Goal: Task Accomplishment & Management: Use online tool/utility

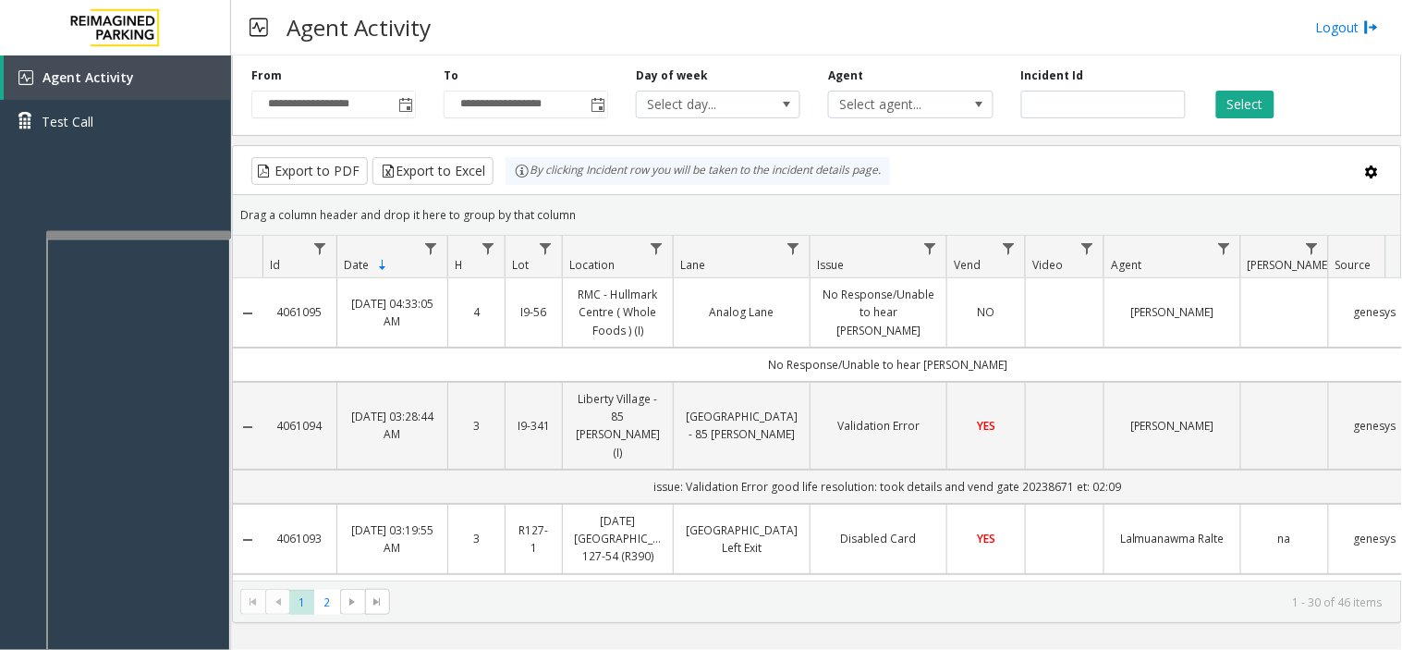
scroll to position [616, 0]
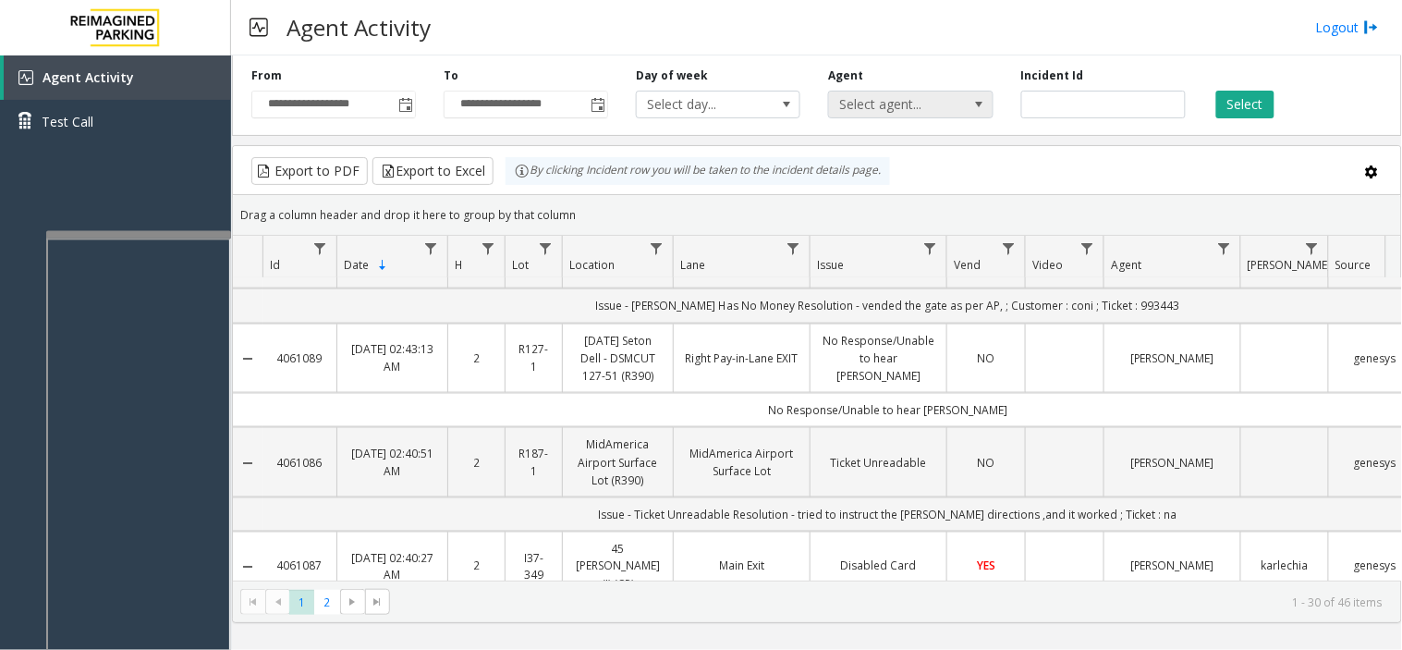
click at [880, 96] on span "Select agent..." at bounding box center [894, 104] width 130 height 26
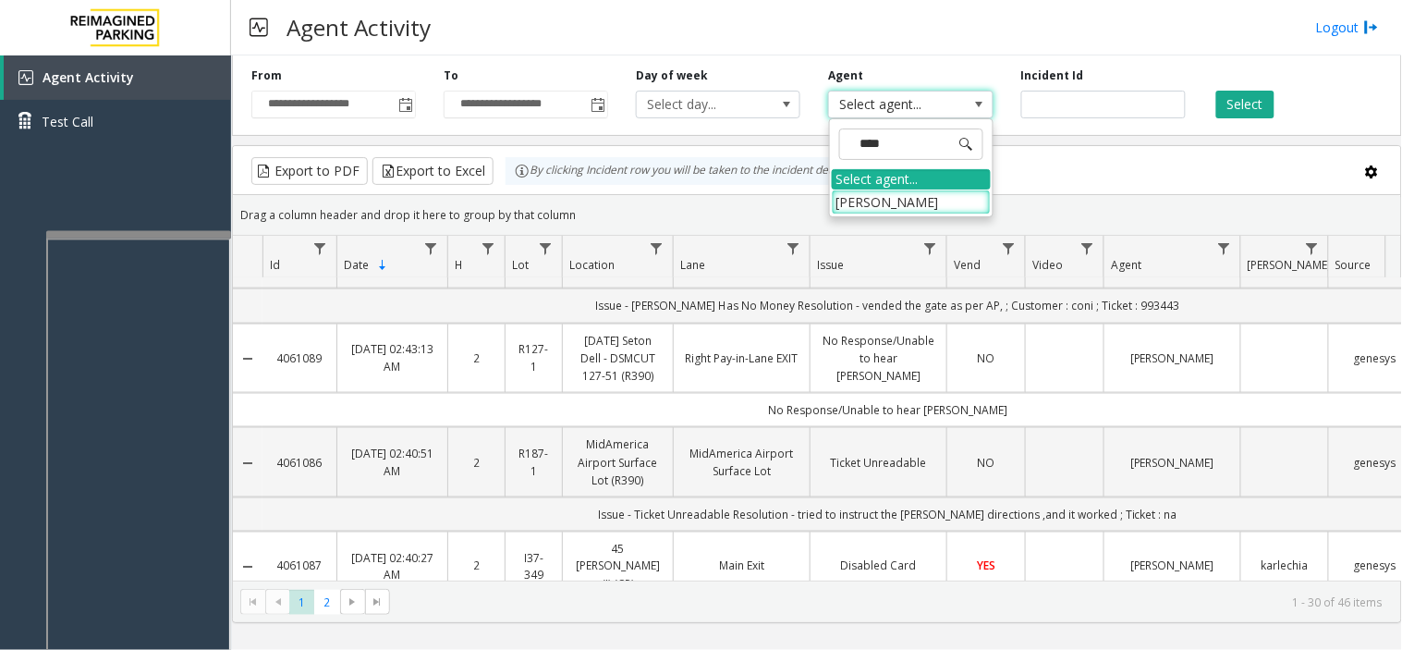
type input "*****"
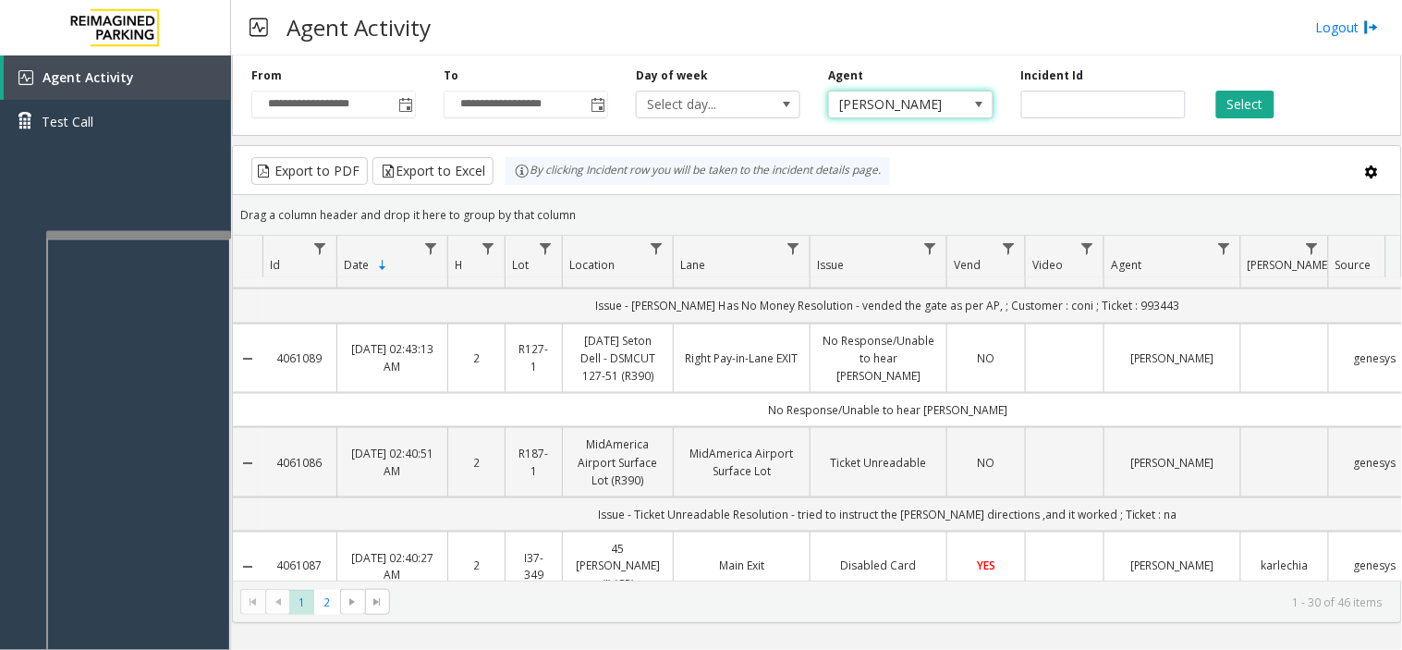
click at [1227, 121] on div "**********" at bounding box center [817, 92] width 1170 height 88
click at [1229, 104] on button "Select" at bounding box center [1245, 105] width 58 height 28
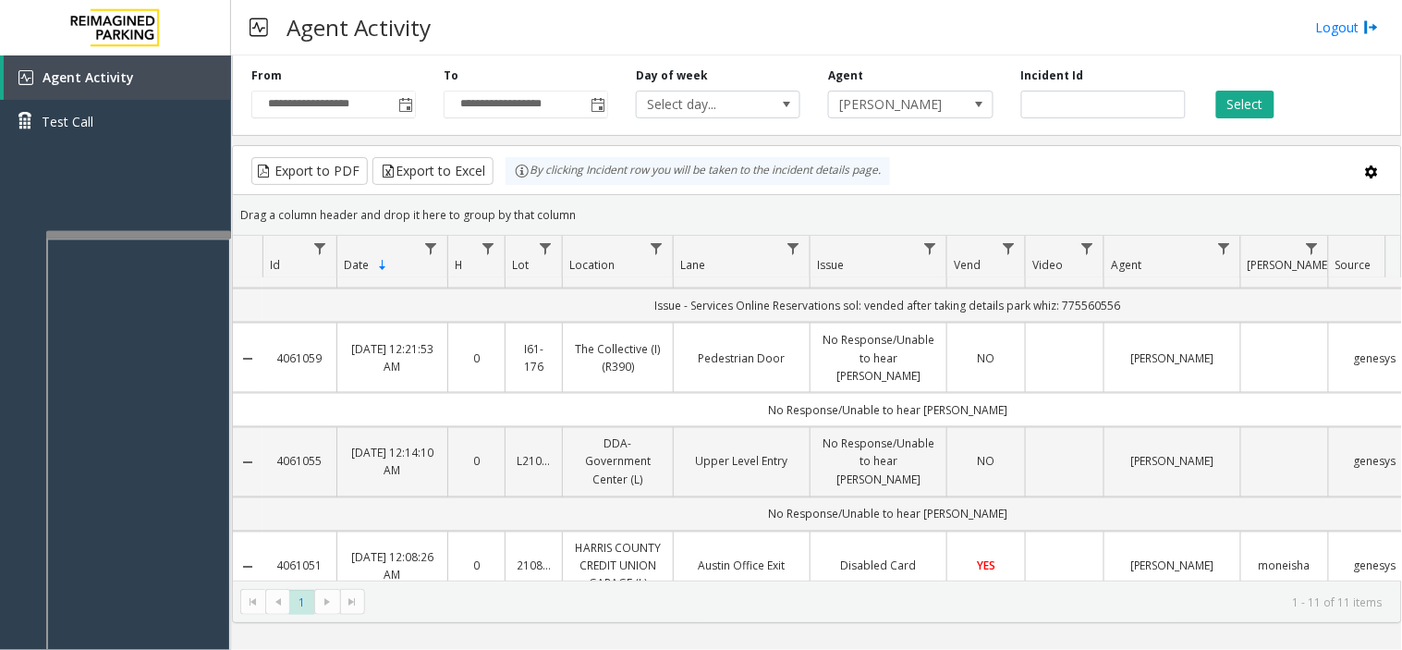
scroll to position [773, 0]
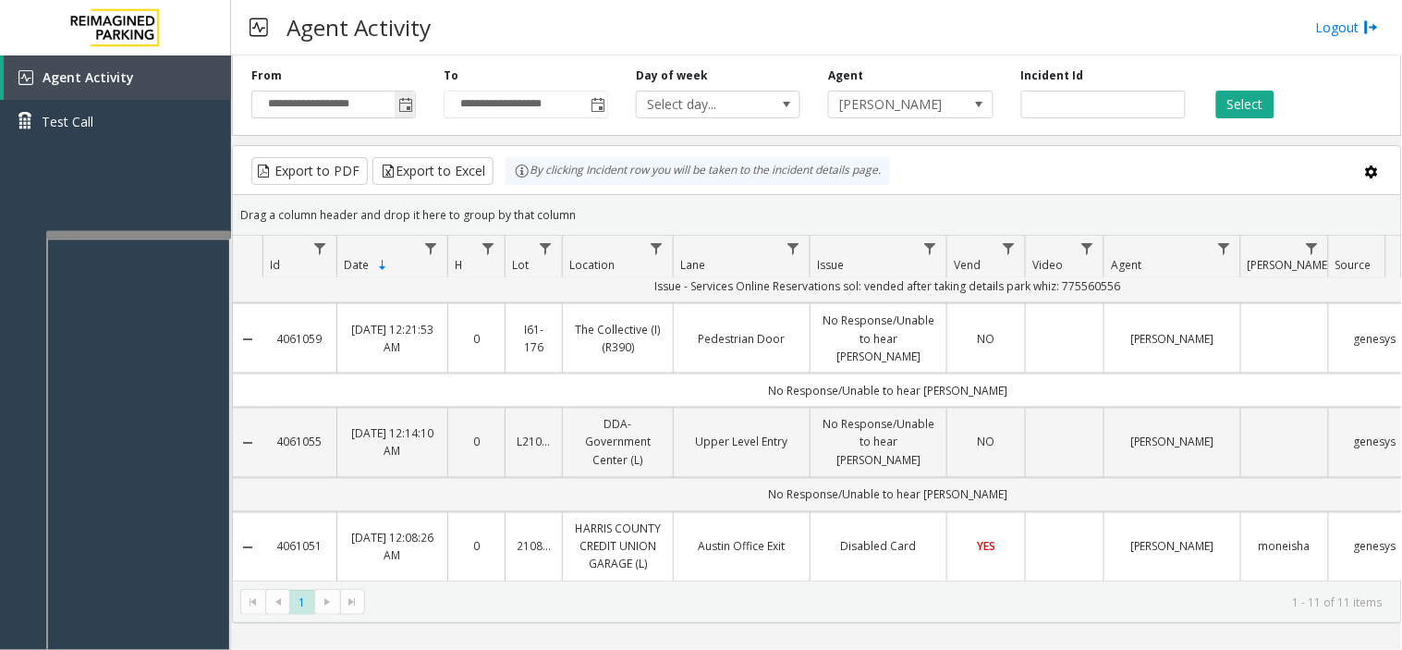
click at [410, 91] on span "Toggle popup" at bounding box center [405, 105] width 20 height 30
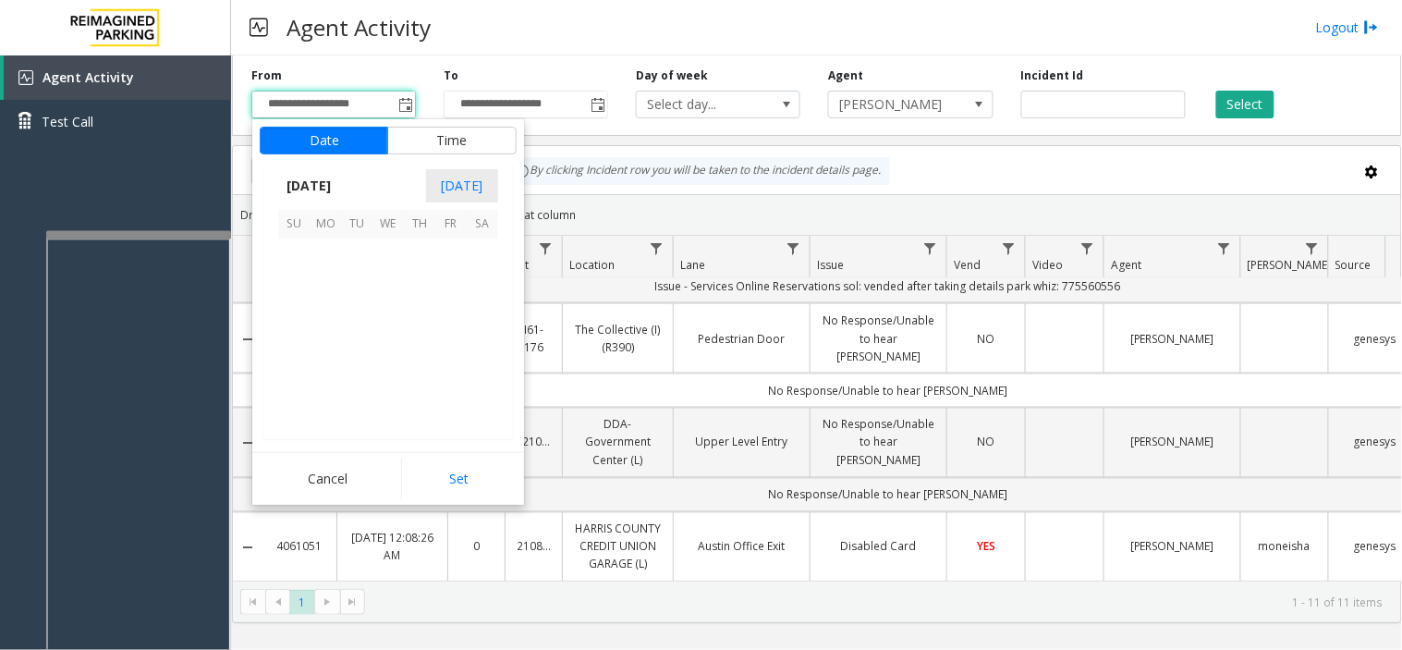
scroll to position [331403, 0]
click at [414, 356] on span "21" at bounding box center [419, 348] width 31 height 31
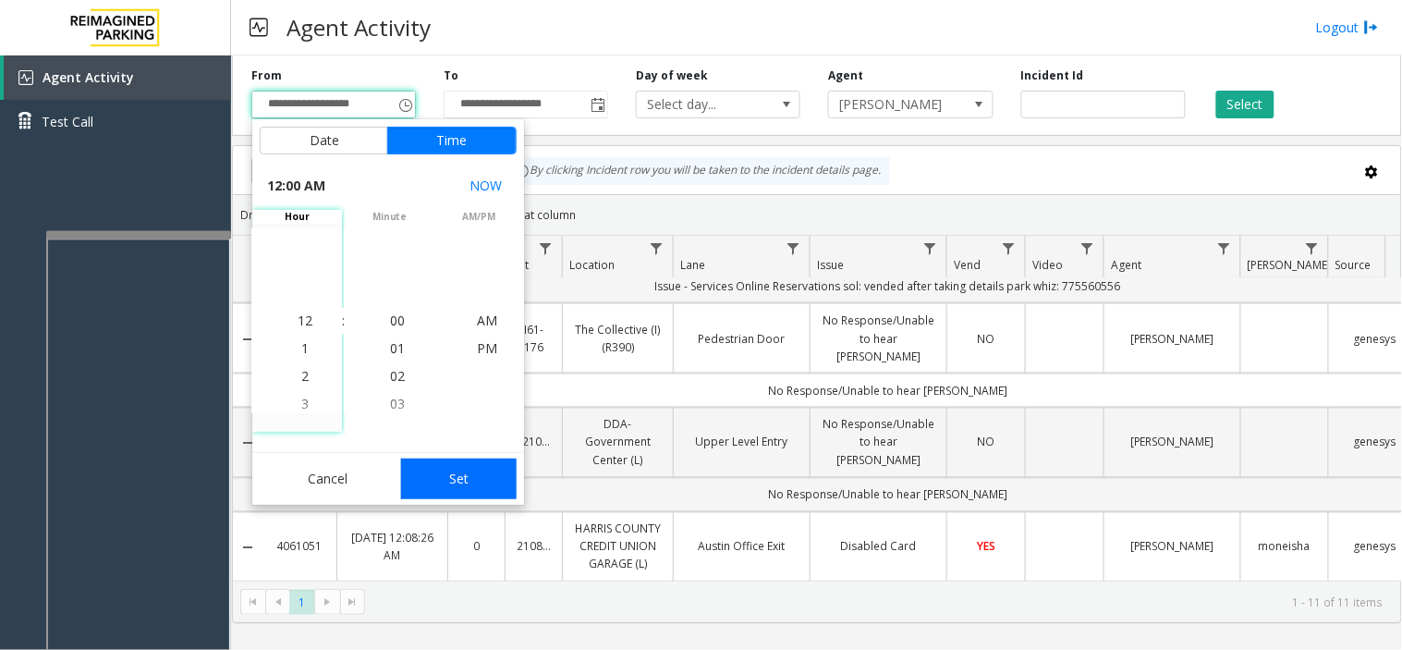
click at [466, 468] on button "Set" at bounding box center [459, 478] width 116 height 41
type input "**********"
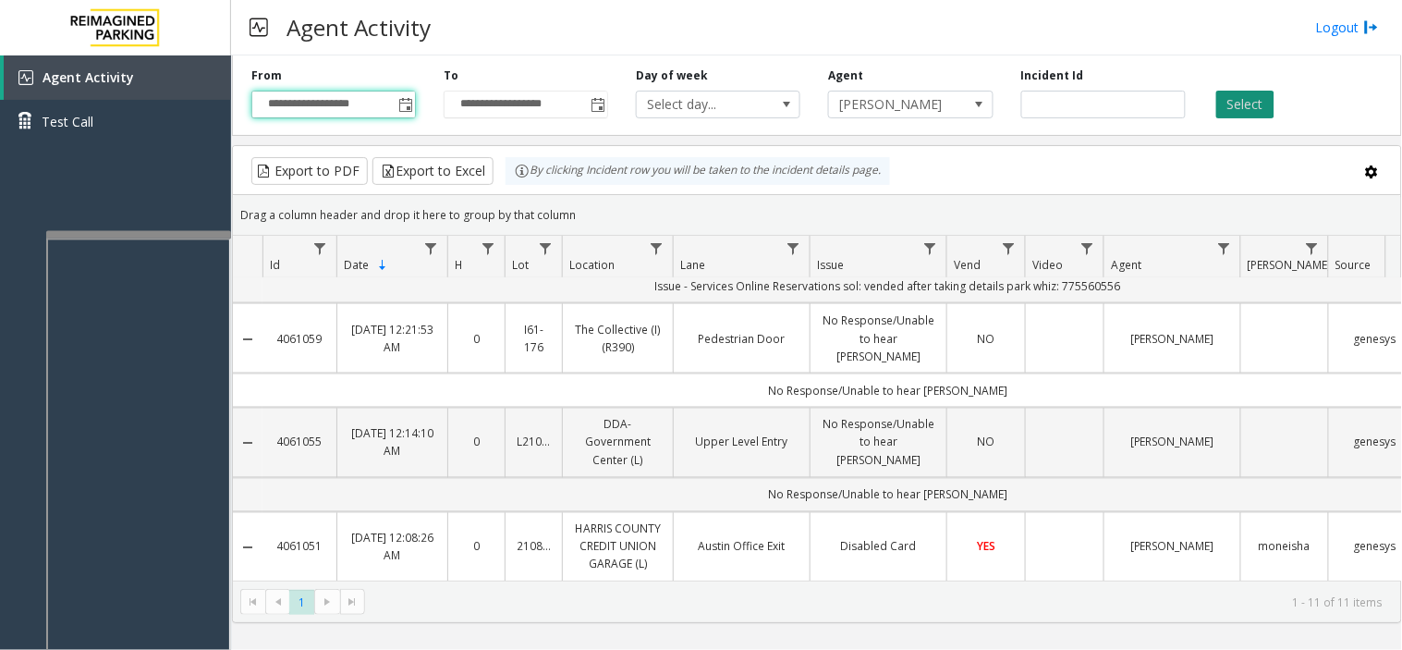
click at [1257, 100] on button "Select" at bounding box center [1245, 105] width 58 height 28
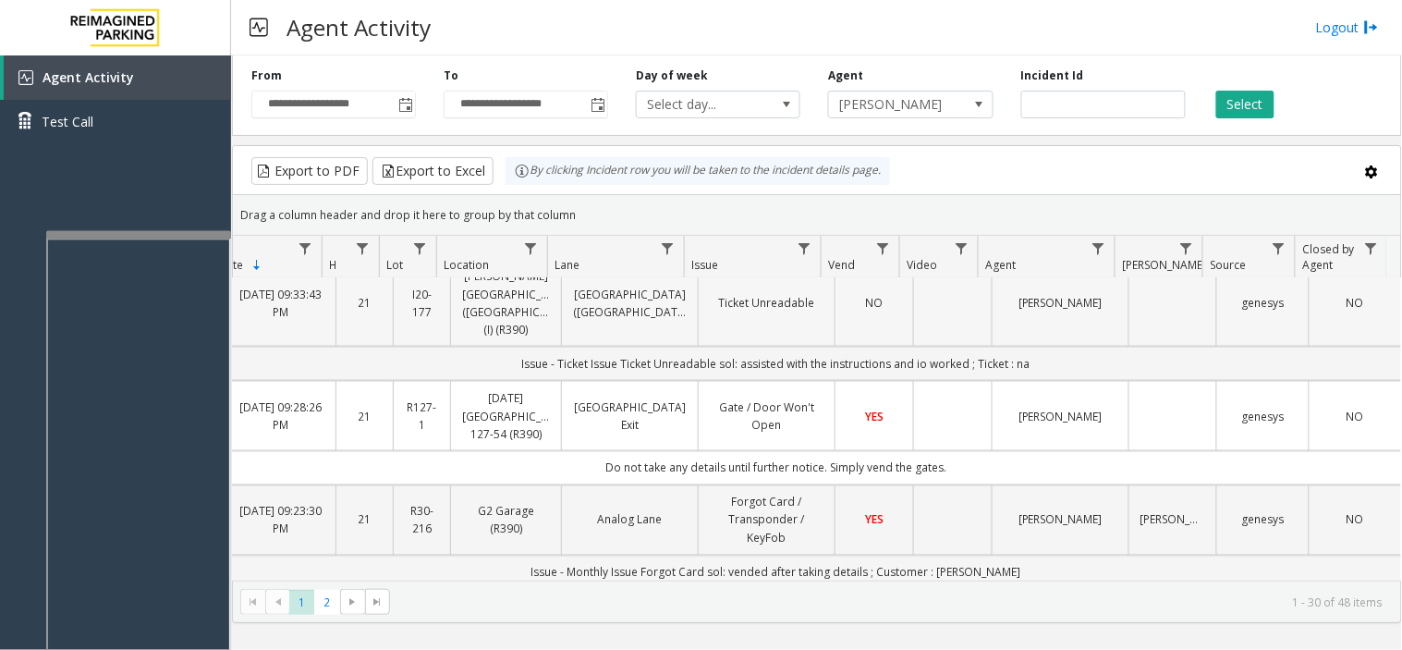
scroll to position [2565, 126]
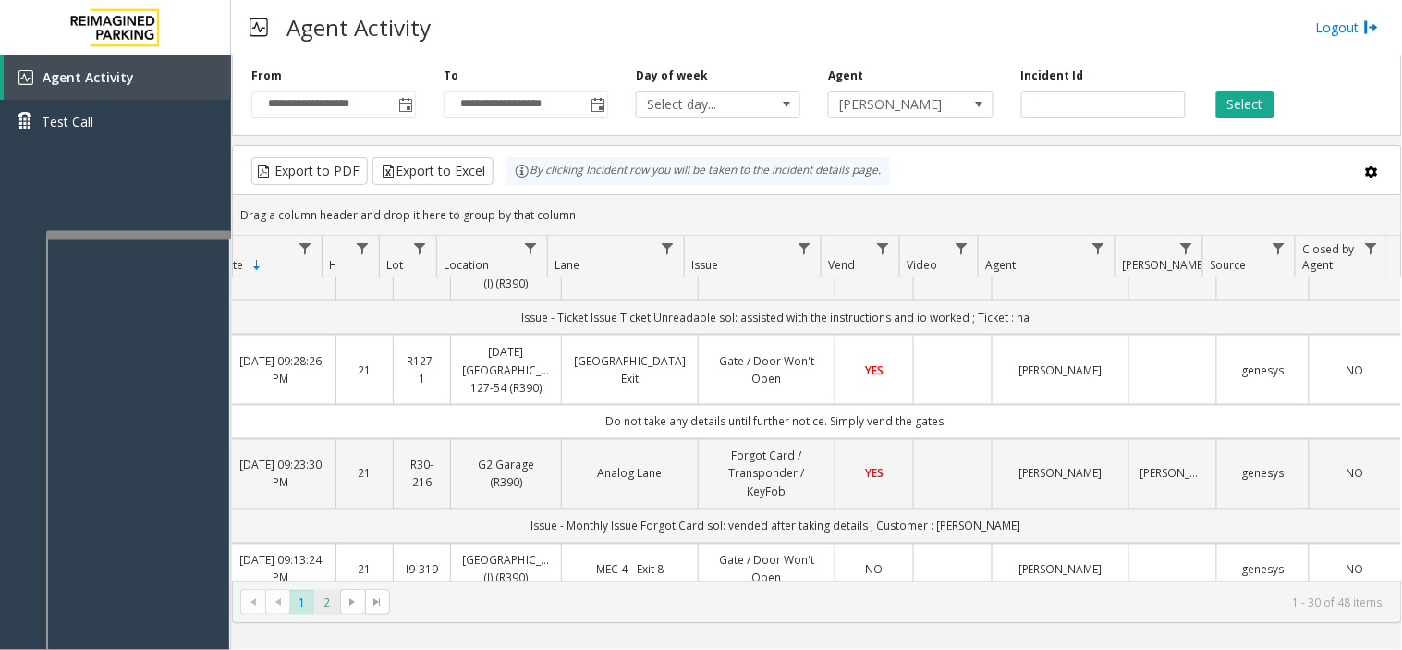
click at [321, 608] on span "2" at bounding box center [326, 602] width 25 height 25
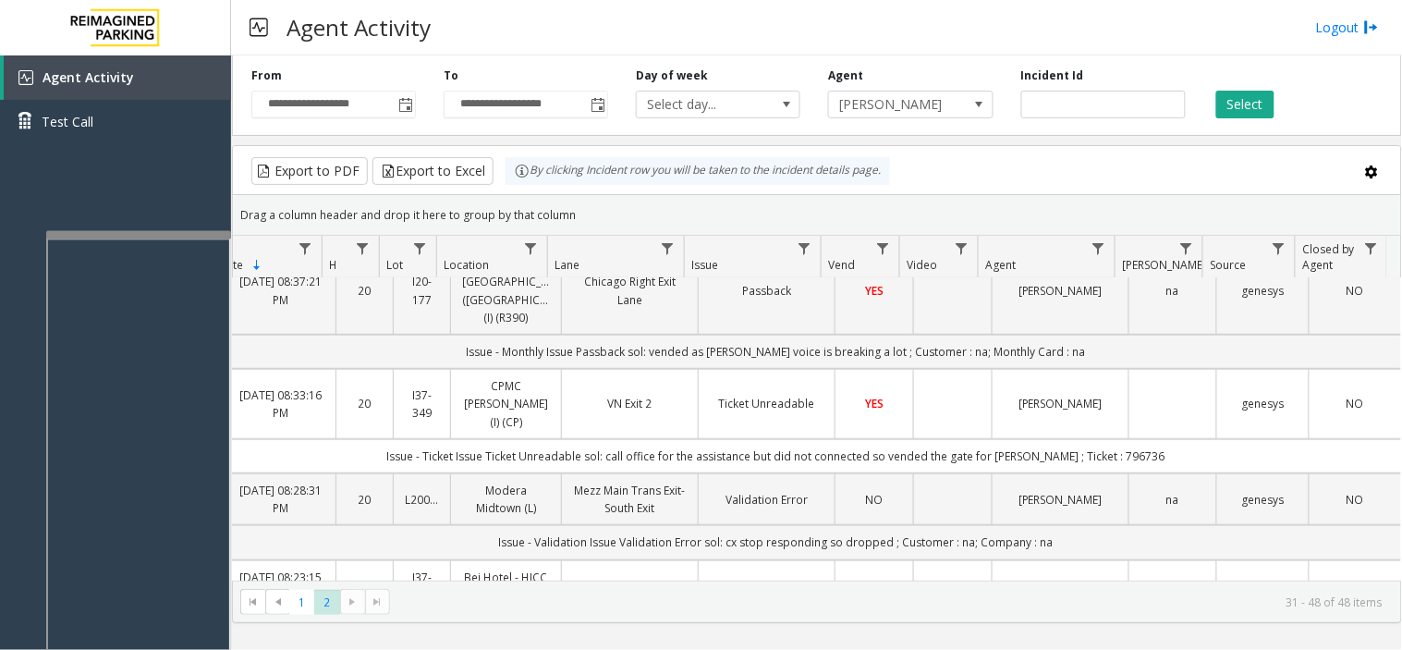
scroll to position [0, 126]
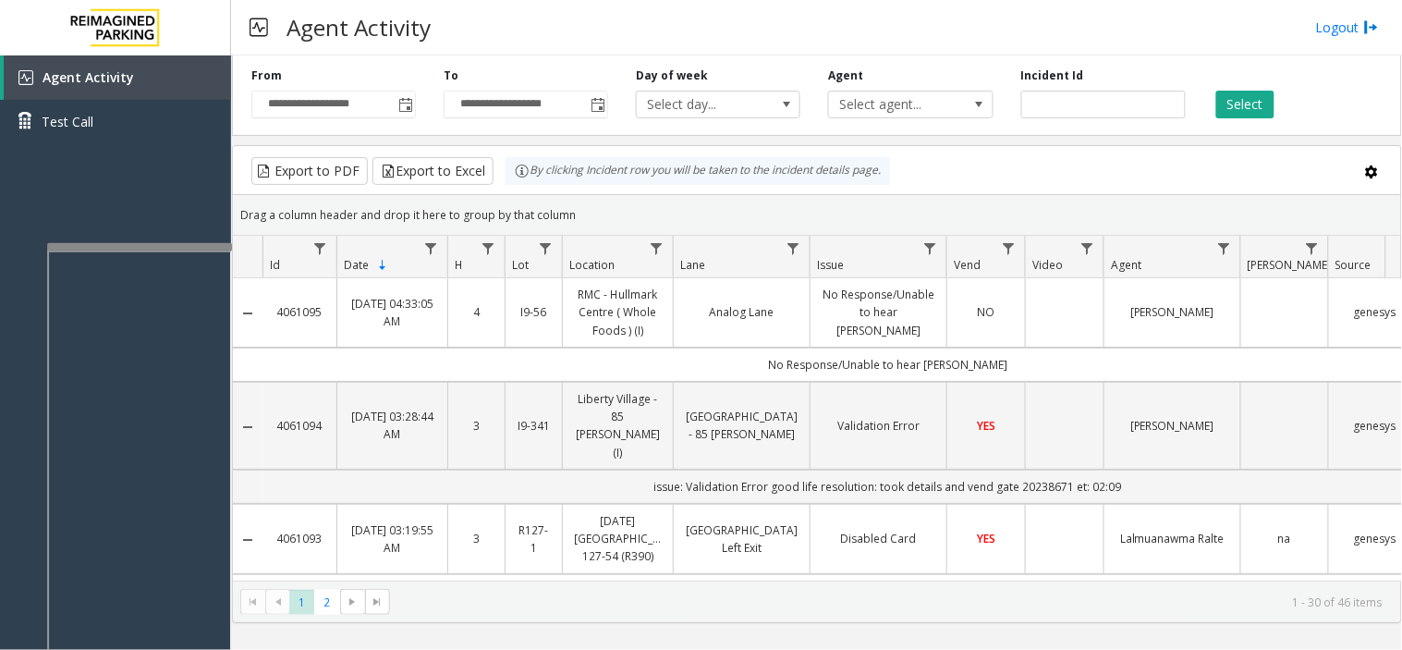
click at [161, 247] on div at bounding box center [139, 246] width 185 height 7
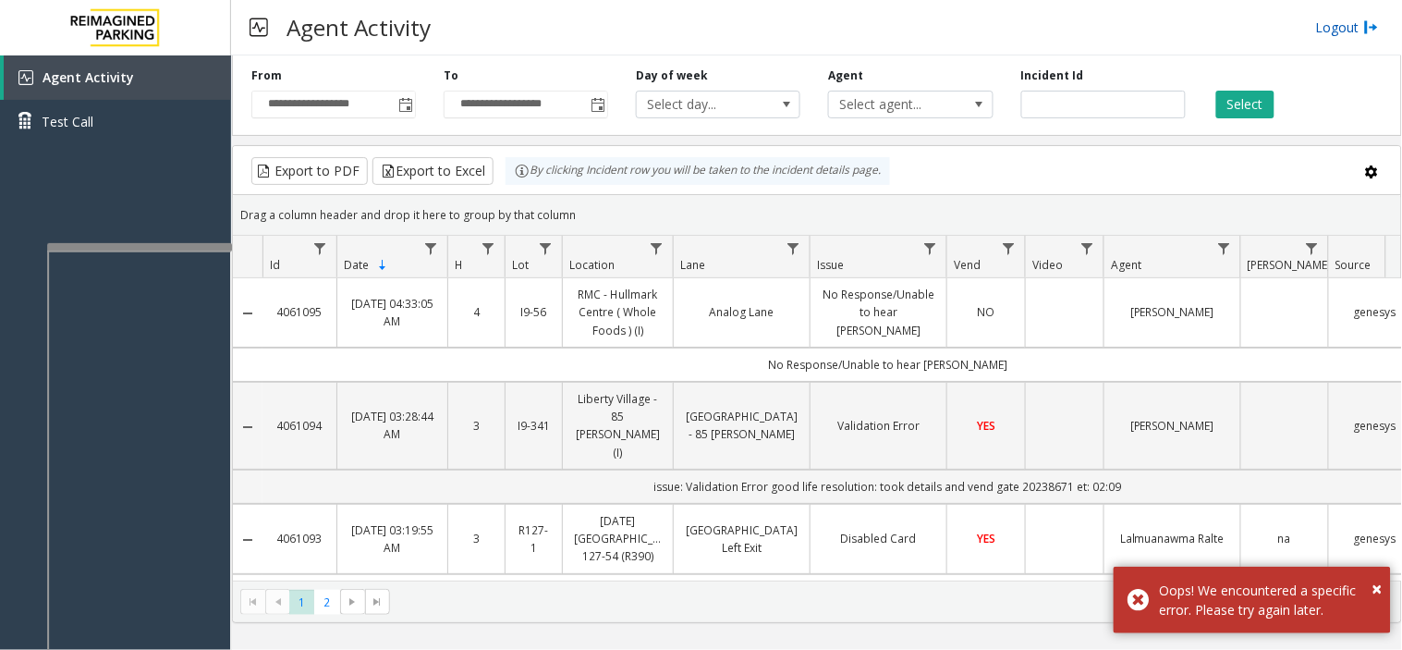
click at [1335, 30] on link "Logout" at bounding box center [1347, 27] width 63 height 19
